Goal: Communication & Community: Connect with others

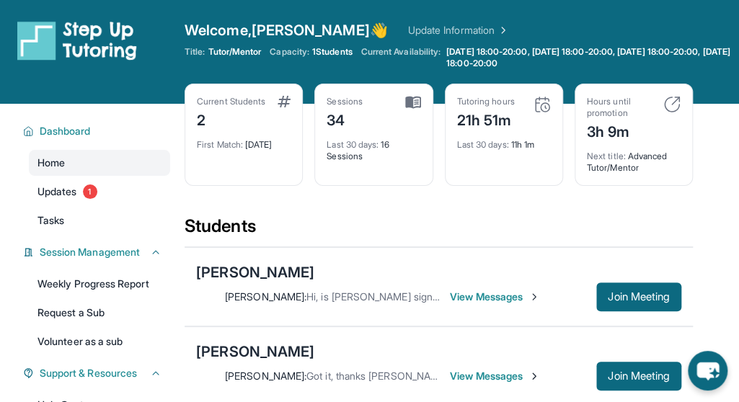
click at [483, 298] on span "View Messages" at bounding box center [495, 297] width 90 height 14
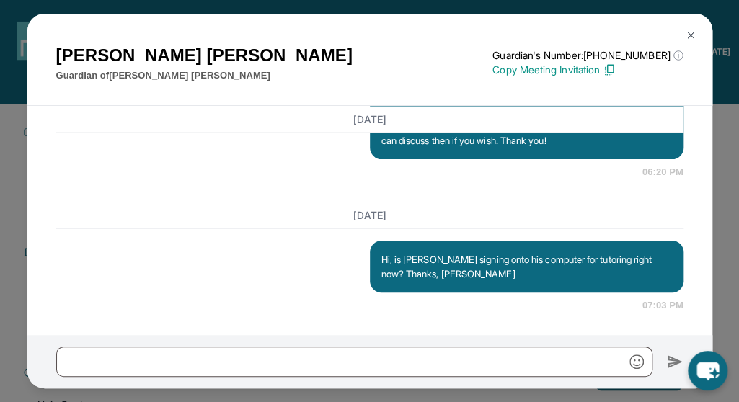
scroll to position [13620, 0]
click at [688, 35] on img at bounding box center [691, 36] width 12 height 12
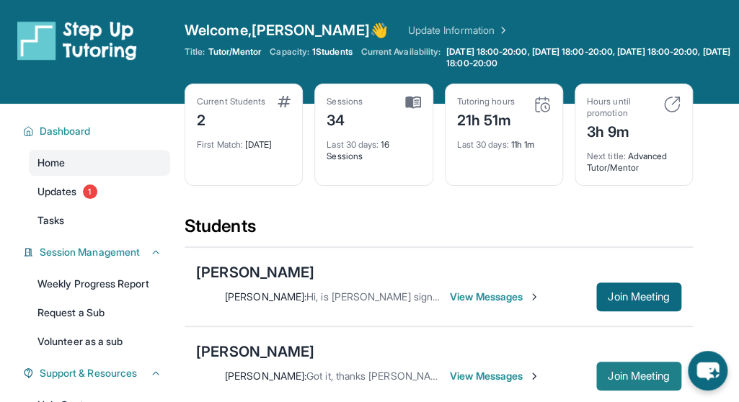
click at [615, 373] on span "Join Meeting" at bounding box center [639, 376] width 62 height 9
click at [450, 374] on span "View Messages" at bounding box center [495, 376] width 90 height 14
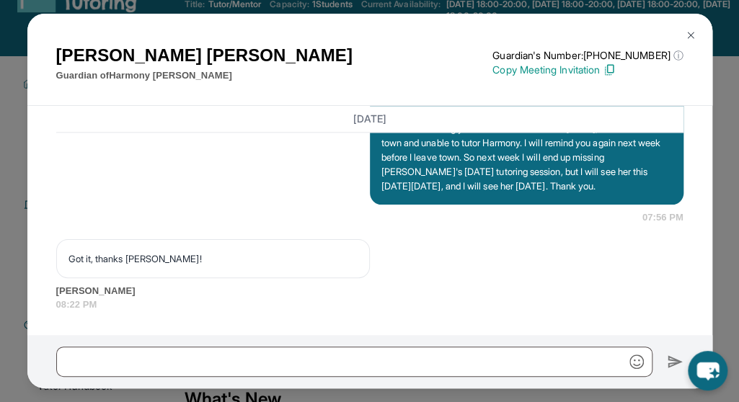
scroll to position [72, 0]
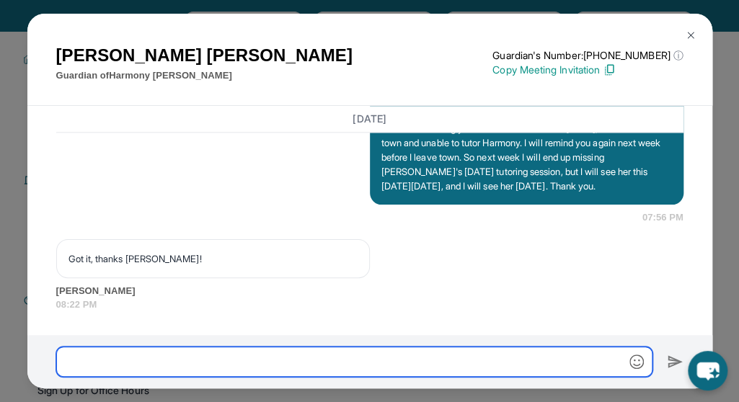
click at [125, 365] on input "text" at bounding box center [354, 362] width 596 height 30
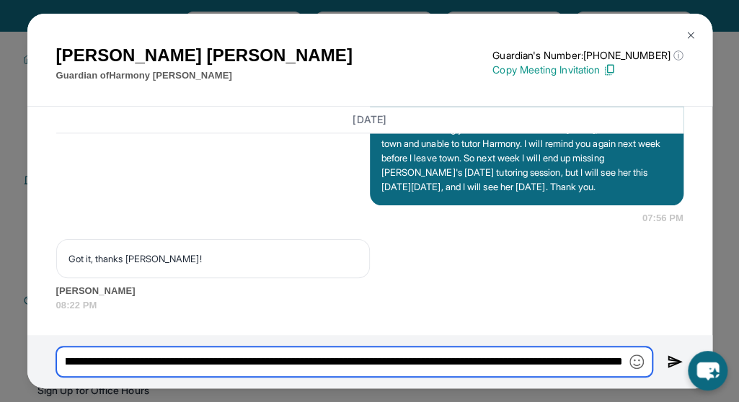
scroll to position [0, 2173]
type input "**********"
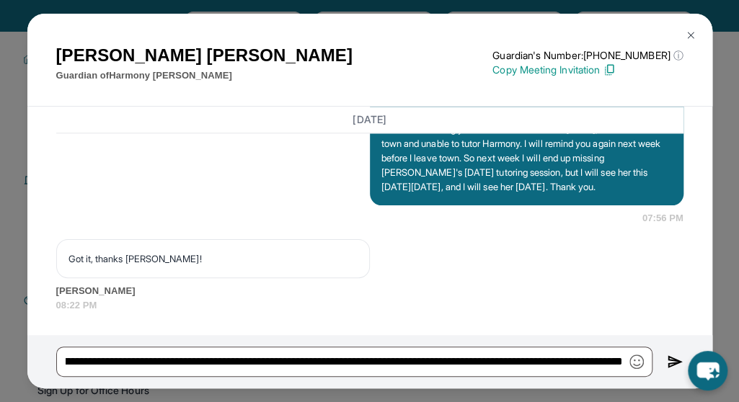
scroll to position [0, 0]
click at [672, 357] on img at bounding box center [675, 361] width 17 height 17
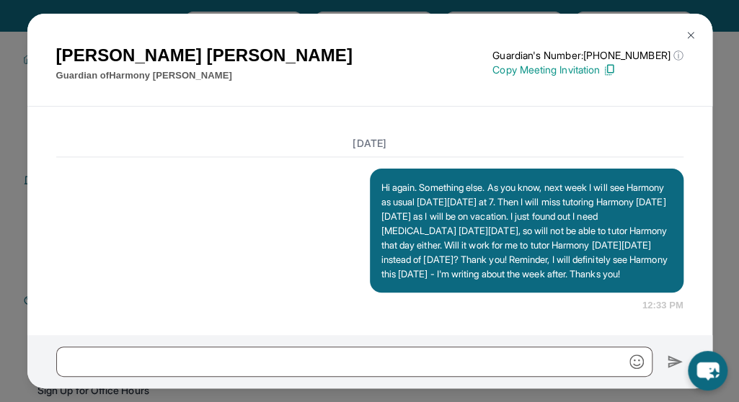
scroll to position [9372, 0]
click at [691, 32] on img at bounding box center [691, 36] width 12 height 12
